Goal: Task Accomplishment & Management: Manage account settings

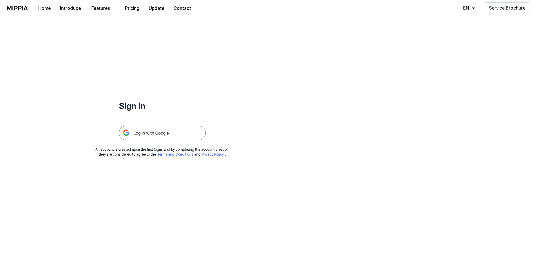
click at [159, 133] on img at bounding box center [162, 133] width 87 height 14
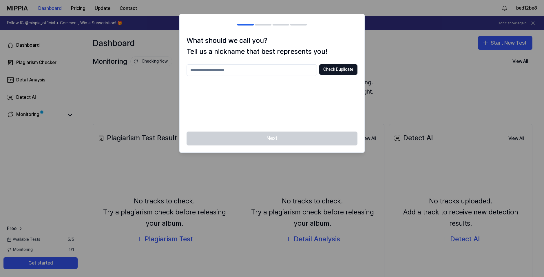
click at [251, 70] on input "text" at bounding box center [252, 70] width 130 height 12
type input "**********"
click at [295, 141] on div "Next" at bounding box center [272, 142] width 185 height 21
click at [339, 69] on button "Check Duplicate" at bounding box center [338, 69] width 38 height 10
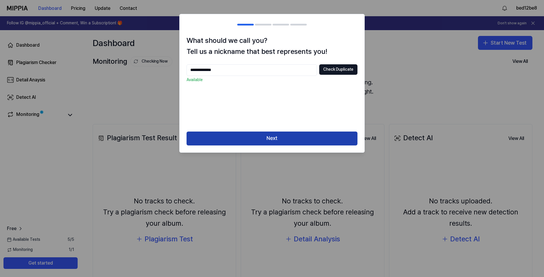
click at [259, 137] on button "Next" at bounding box center [272, 139] width 171 height 14
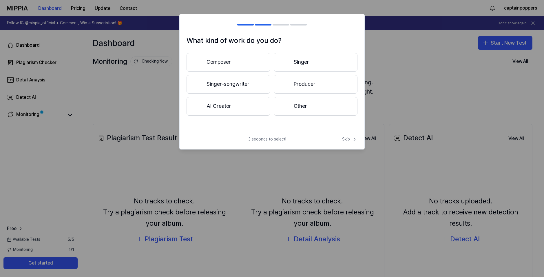
click at [304, 107] on button "Other" at bounding box center [316, 106] width 84 height 19
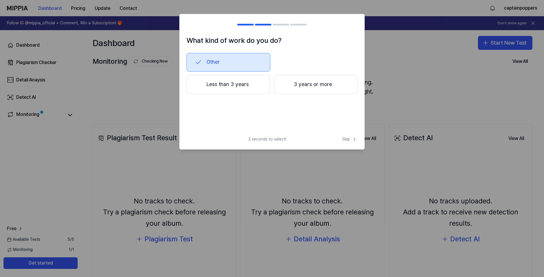
click at [245, 91] on button "Less than 3 years" at bounding box center [229, 84] width 84 height 19
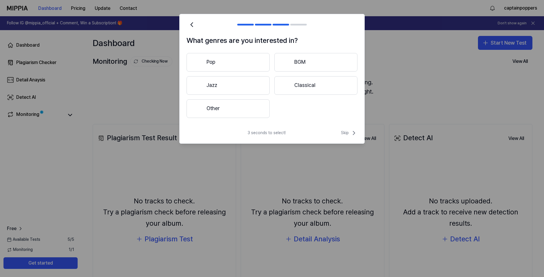
click at [240, 107] on button "Other" at bounding box center [228, 108] width 83 height 19
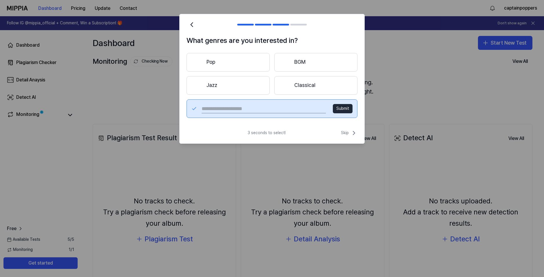
click at [233, 105] on input "text" at bounding box center [264, 108] width 124 height 9
type input "*****"
click at [346, 112] on button "Submit" at bounding box center [343, 108] width 20 height 9
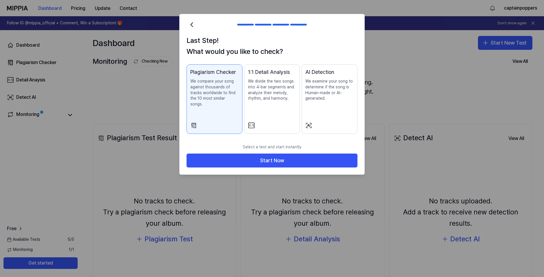
click at [261, 85] on p "We divide the two songs into 4-bar segments and analyze their melody, rhythm, a…" at bounding box center [272, 90] width 48 height 23
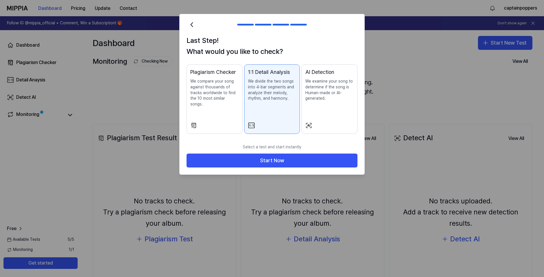
click at [329, 88] on p "We examine your song to determine if the song is Human-made or AI-generated." at bounding box center [329, 90] width 48 height 23
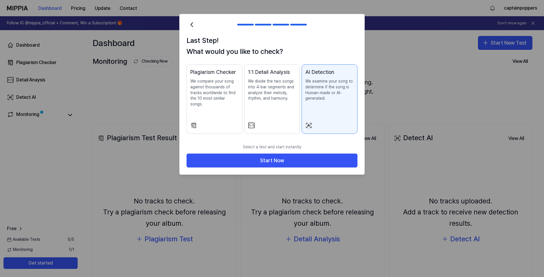
click at [270, 96] on p "We divide the two songs into 4-bar segments and analyze their melody, rhythm, a…" at bounding box center [272, 90] width 48 height 23
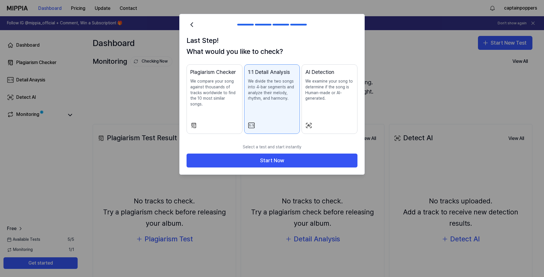
click at [221, 95] on p "We compare your song against thousands of tracks worldwide to find the 10 most …" at bounding box center [214, 93] width 48 height 28
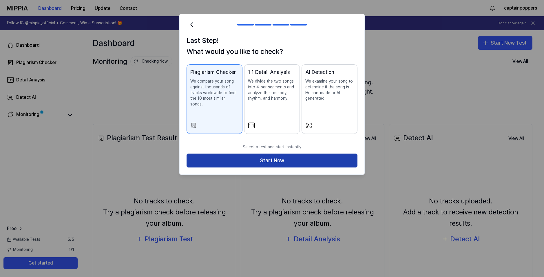
click at [259, 158] on button "Start Now" at bounding box center [272, 161] width 171 height 14
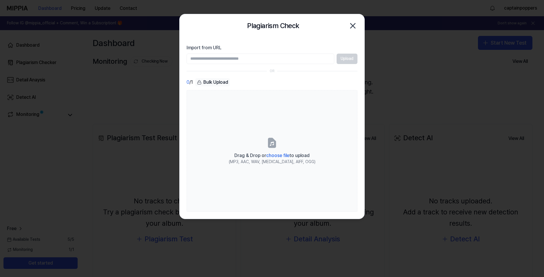
click at [238, 59] on input "Import from URL" at bounding box center [261, 59] width 148 height 10
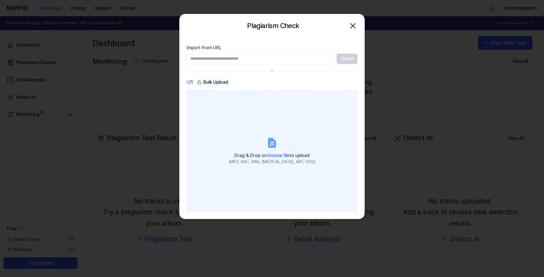
click at [248, 106] on label "Drag & Drop or choose file to upload (MP3, AAC, WAV, FLAC, AIFF, OGG)" at bounding box center [272, 151] width 171 height 122
click at [0, 0] on input "Drag & Drop or choose file to upload (MP3, AAC, WAV, FLAC, AIFF, OGG)" at bounding box center [0, 0] width 0 height 0
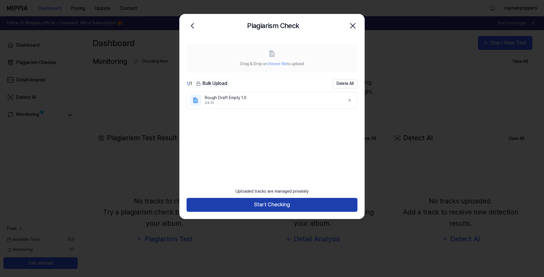
click at [275, 203] on button "Start Checking" at bounding box center [272, 205] width 171 height 14
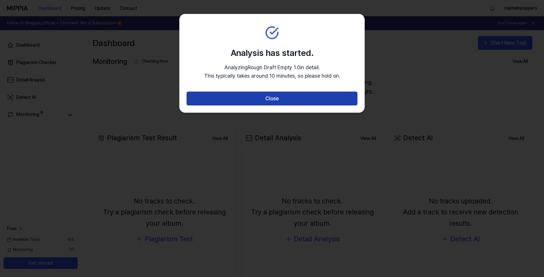
click at [298, 99] on button "Close" at bounding box center [272, 99] width 171 height 14
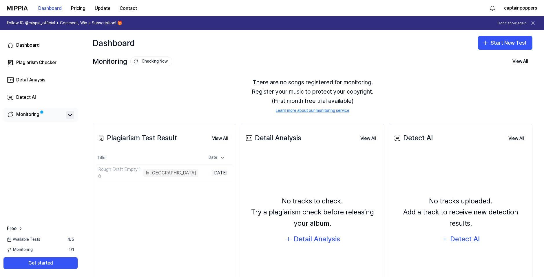
click at [69, 116] on icon at bounding box center [70, 115] width 7 height 7
click at [498, 43] on button "Start New Test" at bounding box center [505, 43] width 54 height 14
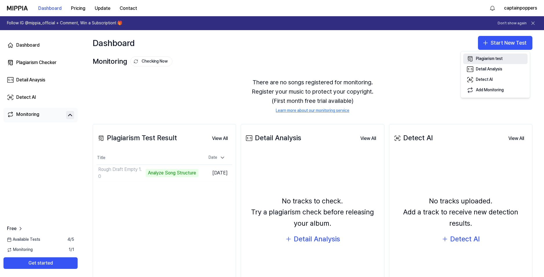
click at [503, 59] on div "Plagiarism test" at bounding box center [489, 59] width 27 height 6
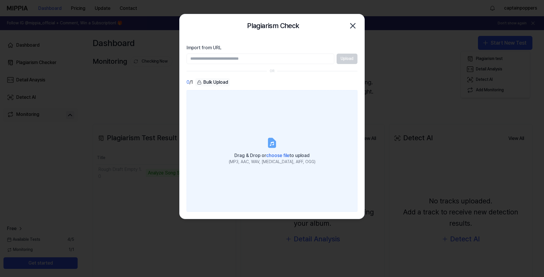
click at [269, 132] on label "Drag & Drop or choose file to upload (MP3, AAC, WAV, FLAC, AIFF, OGG)" at bounding box center [272, 151] width 171 height 122
click at [0, 0] on input "Drag & Drop or choose file to upload (MP3, AAC, WAV, FLAC, AIFF, OGG)" at bounding box center [0, 0] width 0 height 0
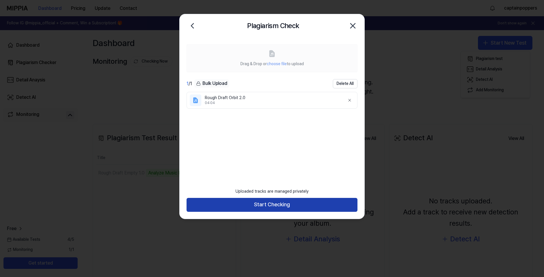
click at [291, 207] on button "Start Checking" at bounding box center [272, 205] width 171 height 14
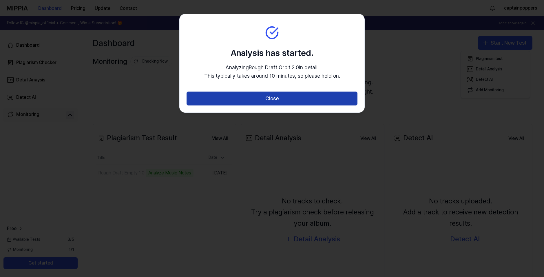
click at [285, 101] on button "Close" at bounding box center [272, 99] width 171 height 14
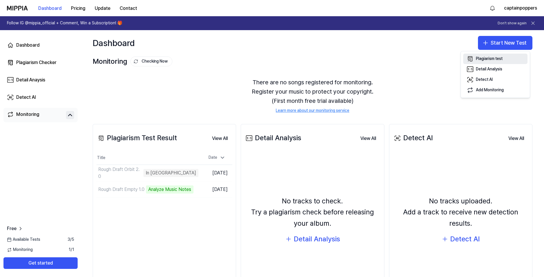
click at [492, 57] on div "Plagiarism test" at bounding box center [489, 59] width 27 height 6
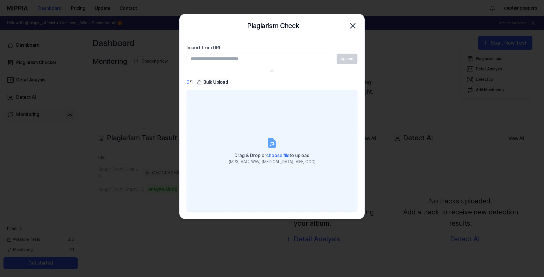
click at [262, 124] on label "Drag & Drop or choose file to upload (MP3, AAC, WAV, FLAC, AIFF, OGG)" at bounding box center [272, 151] width 171 height 122
click at [0, 0] on input "Drag & Drop or choose file to upload (MP3, AAC, WAV, FLAC, AIFF, OGG)" at bounding box center [0, 0] width 0 height 0
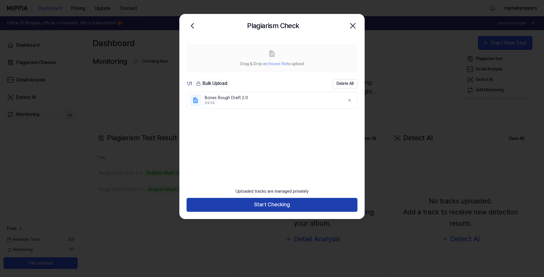
click at [285, 201] on button "Start Checking" at bounding box center [272, 205] width 171 height 14
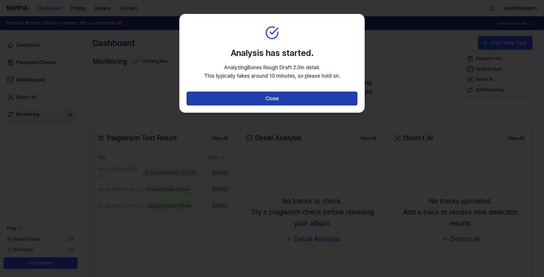
click at [283, 97] on button "Close" at bounding box center [272, 99] width 171 height 14
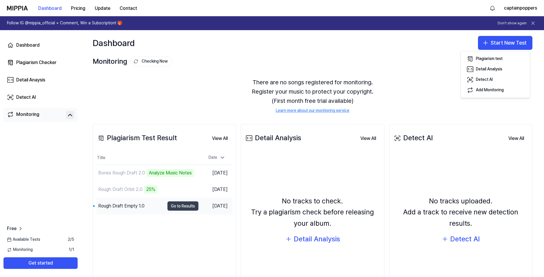
click at [177, 206] on button "Go to Results" at bounding box center [183, 205] width 31 height 9
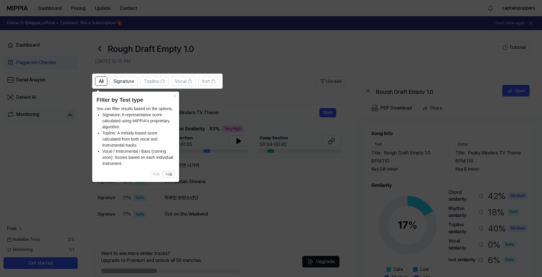
click at [247, 94] on icon at bounding box center [272, 138] width 544 height 277
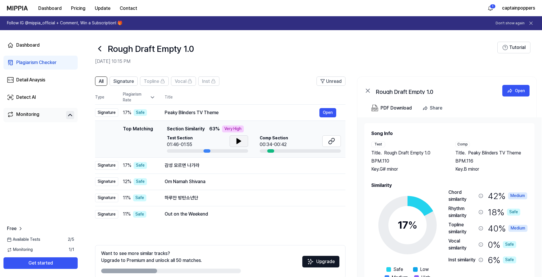
click at [238, 142] on icon at bounding box center [239, 141] width 4 height 5
click at [197, 168] on div "감성 모르면 나가라" at bounding box center [242, 165] width 155 height 7
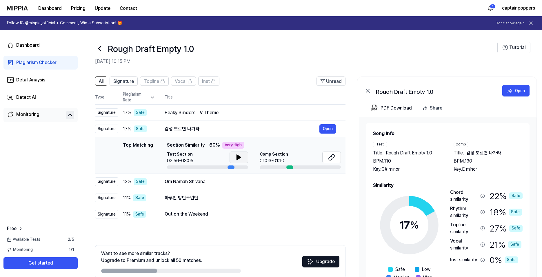
click at [236, 155] on icon at bounding box center [238, 157] width 7 height 7
click at [291, 167] on div at bounding box center [289, 167] width 7 height 3
click at [237, 157] on icon at bounding box center [237, 157] width 1 height 5
click at [225, 112] on div "Peaky Blinders TV Theme" at bounding box center [242, 112] width 155 height 7
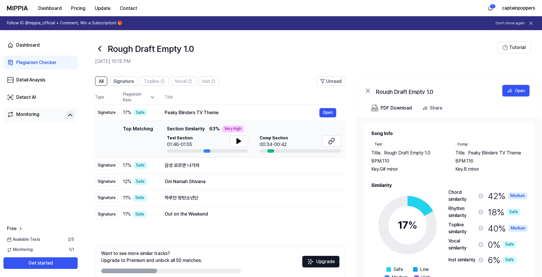
click at [257, 88] on header "All Signature Topline Vocal Inst Unread" at bounding box center [220, 84] width 250 height 14
click at [121, 82] on span "Signature" at bounding box center [123, 81] width 21 height 7
click at [100, 81] on span "All" at bounding box center [101, 81] width 5 height 7
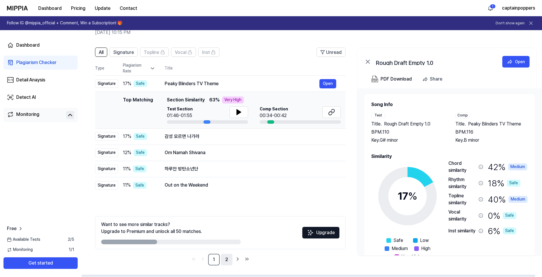
click at [230, 259] on link "2" at bounding box center [227, 260] width 12 height 12
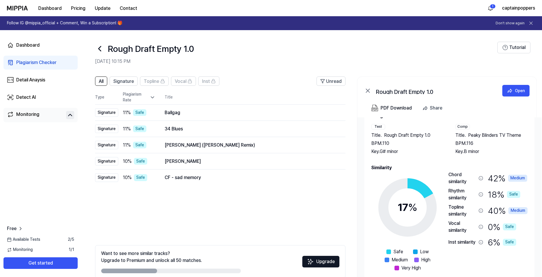
scroll to position [0, 0]
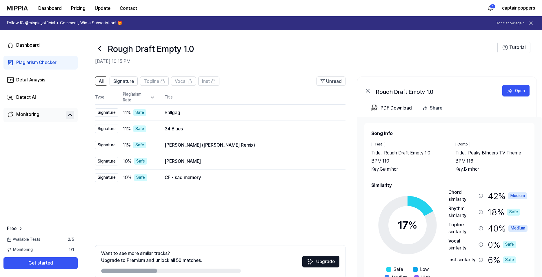
click at [101, 48] on icon at bounding box center [99, 48] width 9 height 9
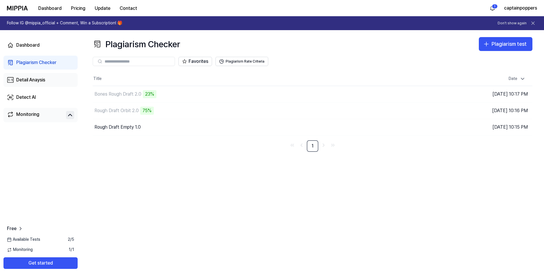
click at [39, 81] on div "Detail Anaysis" at bounding box center [30, 80] width 29 height 7
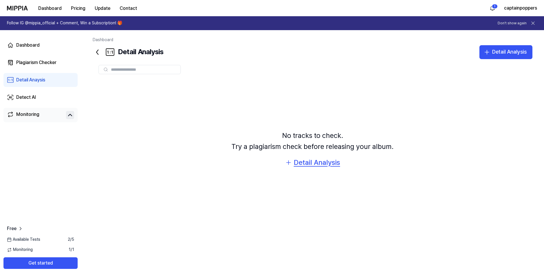
click at [328, 166] on div "Detail Analysis" at bounding box center [317, 162] width 46 height 11
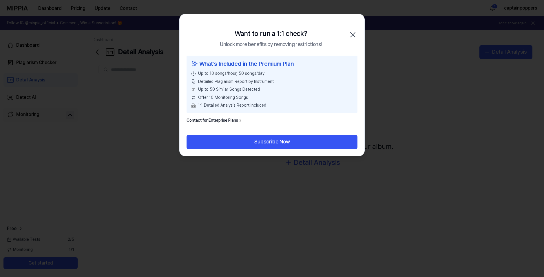
click at [182, 177] on div at bounding box center [272, 138] width 544 height 277
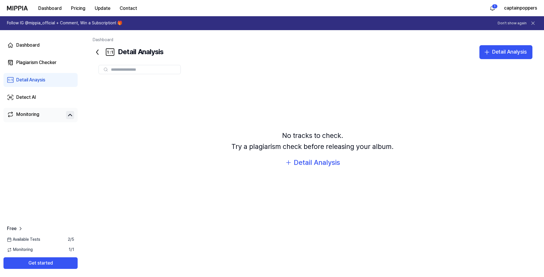
click at [99, 54] on icon at bounding box center [97, 52] width 9 height 9
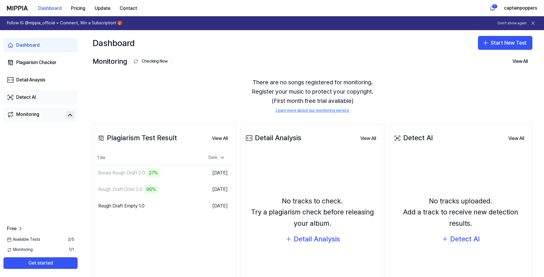
click at [38, 101] on link "Detect AI" at bounding box center [40, 97] width 74 height 14
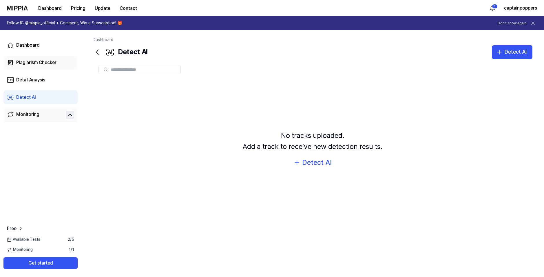
click at [43, 66] on link "Plagiarism Checker" at bounding box center [40, 63] width 74 height 14
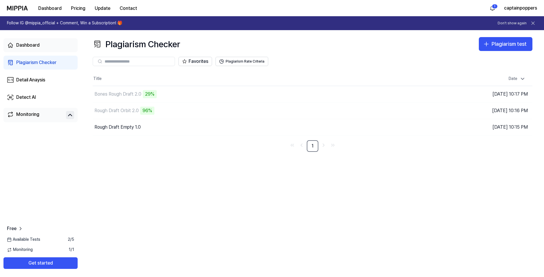
click at [42, 49] on link "Dashboard" at bounding box center [40, 45] width 74 height 14
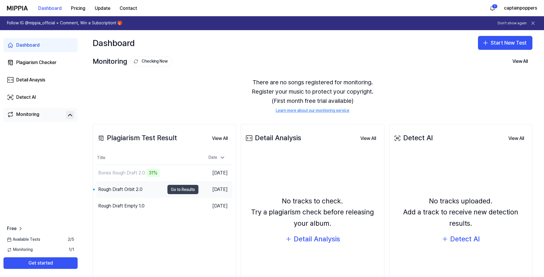
click at [177, 190] on button "Go to Results" at bounding box center [183, 189] width 31 height 9
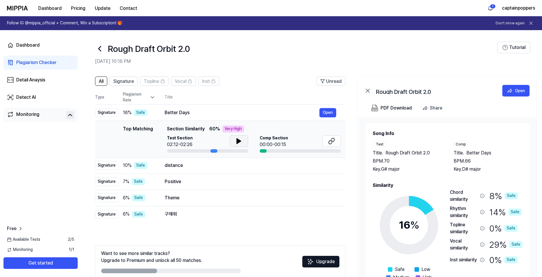
click at [238, 139] on icon at bounding box center [238, 141] width 7 height 7
click at [99, 50] on icon at bounding box center [99, 48] width 9 height 9
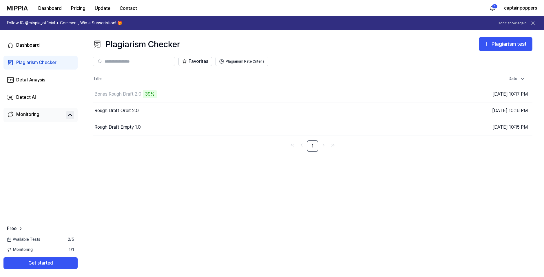
click at [223, 172] on div "Plagiarism Checker Plagiarism test Plagiarism Checker Detail Analysis Detect AI…" at bounding box center [312, 153] width 463 height 247
click at [374, 94] on button "Go to Results" at bounding box center [381, 94] width 31 height 9
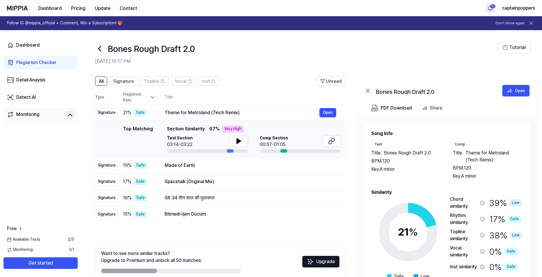
click at [491, 9] on html "Dashboard Pricing Update Contact 3 captainpoppers Follow IG @mippia_official + …" at bounding box center [271, 138] width 542 height 277
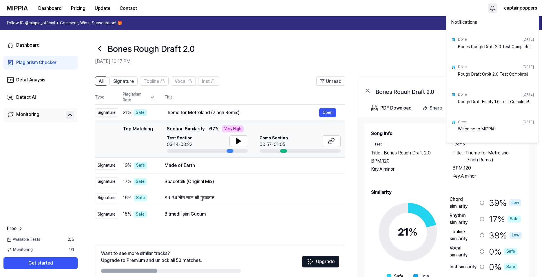
click at [419, 35] on html "Dashboard Pricing Update Contact captainpoppers Follow IG @mippia_official + Co…" at bounding box center [272, 138] width 544 height 277
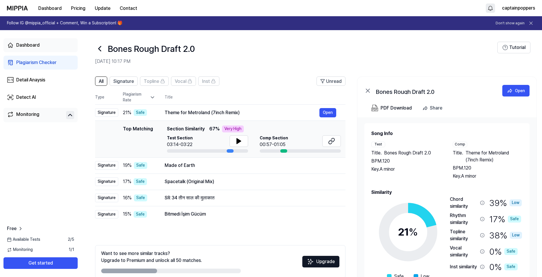
click at [38, 47] on div "Dashboard" at bounding box center [27, 45] width 23 height 7
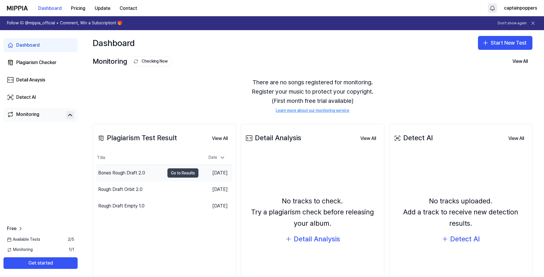
click at [193, 172] on button "Go to Results" at bounding box center [183, 172] width 31 height 9
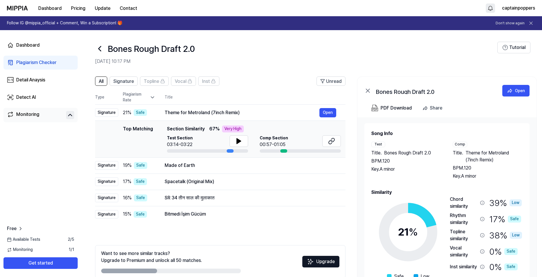
click at [101, 48] on icon at bounding box center [99, 48] width 9 height 9
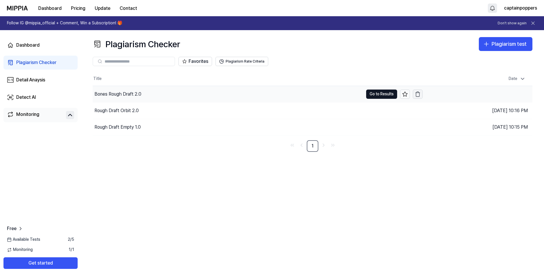
click at [418, 96] on icon "button" at bounding box center [418, 94] width 6 height 6
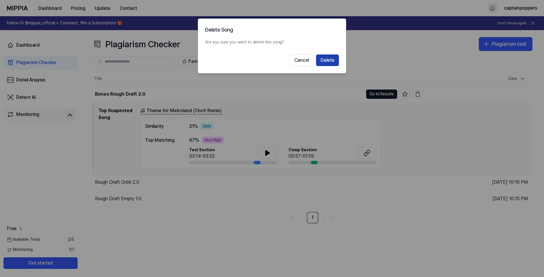
click at [319, 61] on button "Delete" at bounding box center [327, 60] width 23 height 12
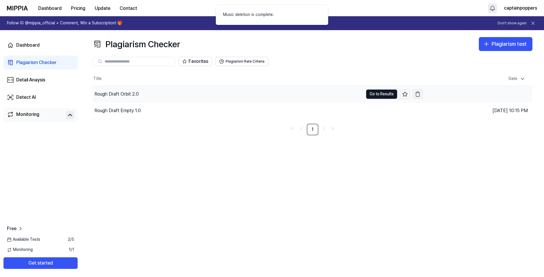
click at [416, 95] on icon "button" at bounding box center [418, 94] width 6 height 6
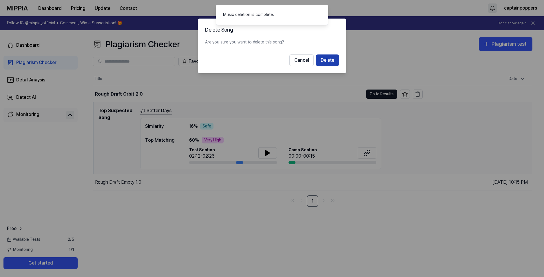
click at [327, 63] on button "Delete" at bounding box center [327, 60] width 23 height 12
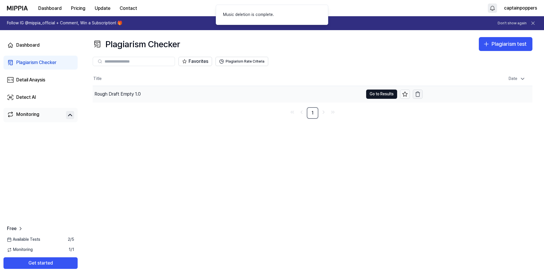
click at [420, 95] on icon "button" at bounding box center [418, 94] width 6 height 6
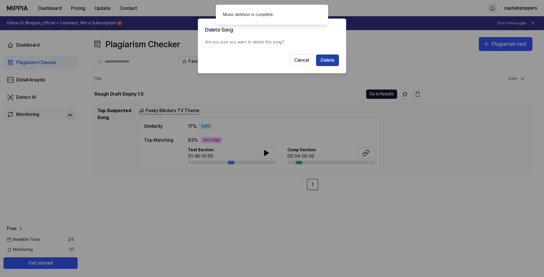
click at [328, 62] on button "Delete" at bounding box center [327, 60] width 23 height 12
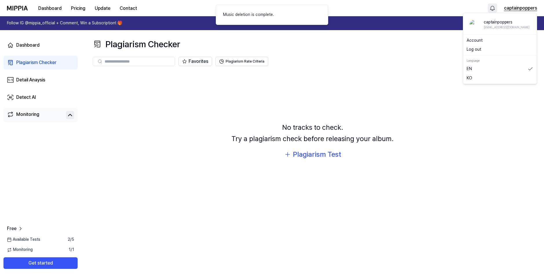
click at [518, 8] on button "captainpoppers" at bounding box center [520, 8] width 33 height 7
click at [481, 43] on link "Account" at bounding box center [500, 41] width 67 height 6
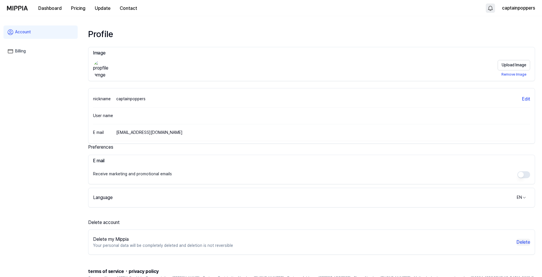
click at [525, 243] on button "Delete" at bounding box center [524, 242] width 14 height 7
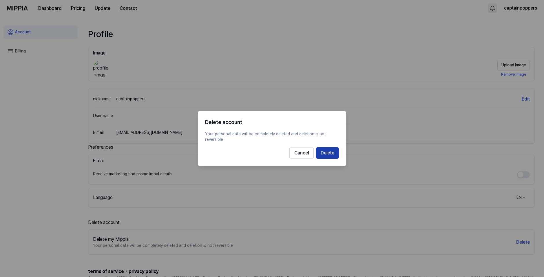
click at [328, 155] on button "Delete" at bounding box center [327, 153] width 23 height 12
